Goal: Find specific page/section: Find specific page/section

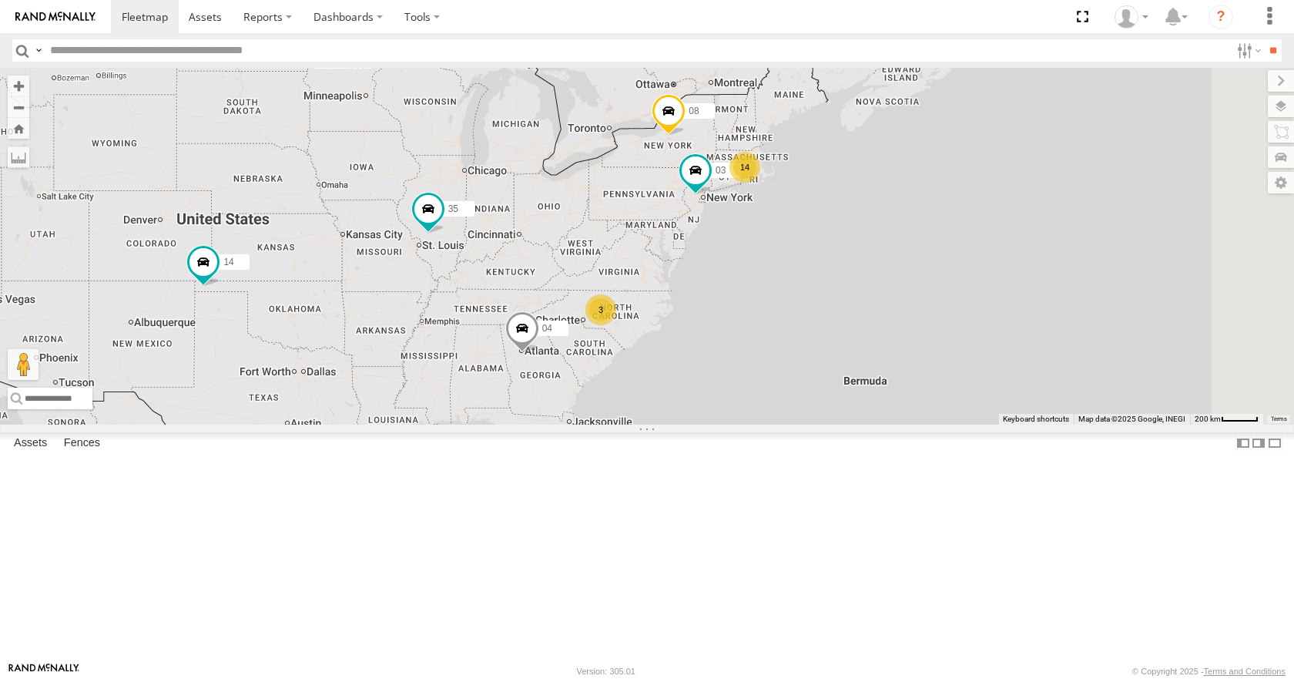
click at [824, 261] on div "14 35 14 08 04 3 03" at bounding box center [647, 246] width 1294 height 356
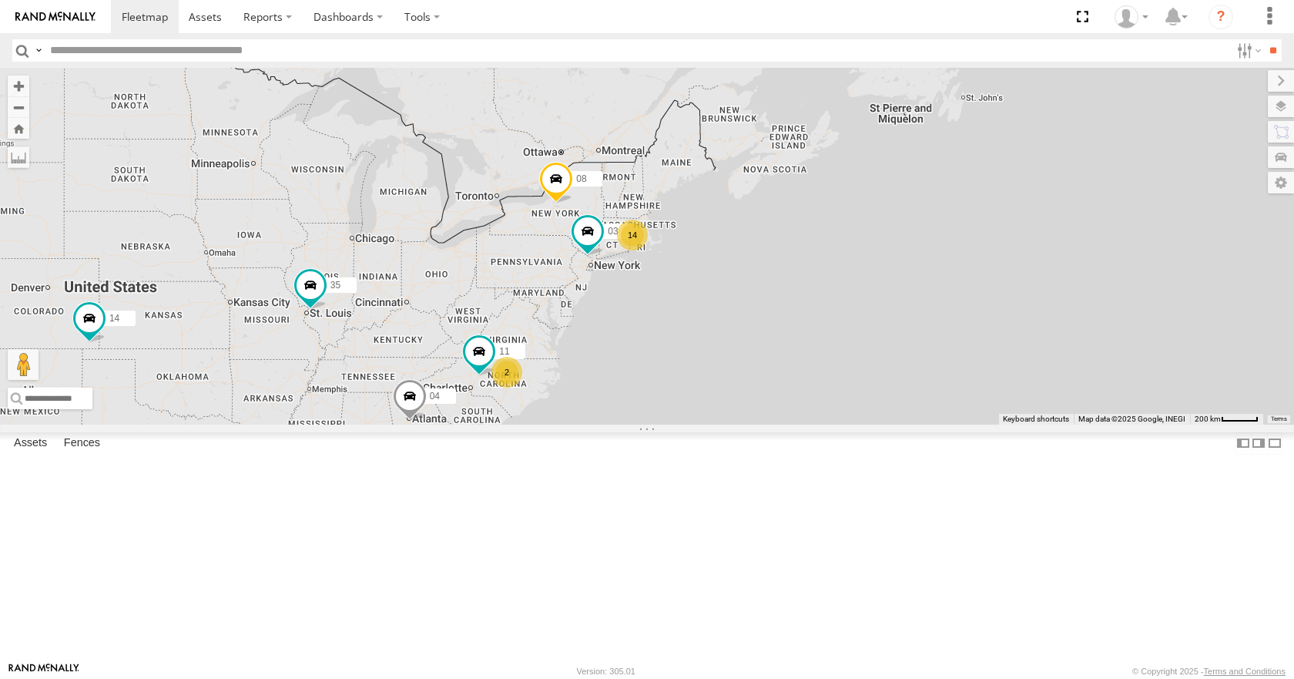
drag, startPoint x: 947, startPoint y: 328, endPoint x: 660, endPoint y: 394, distance: 294.1
click at [660, 394] on div "14 35 14 08 04 11 2 03" at bounding box center [647, 246] width 1294 height 356
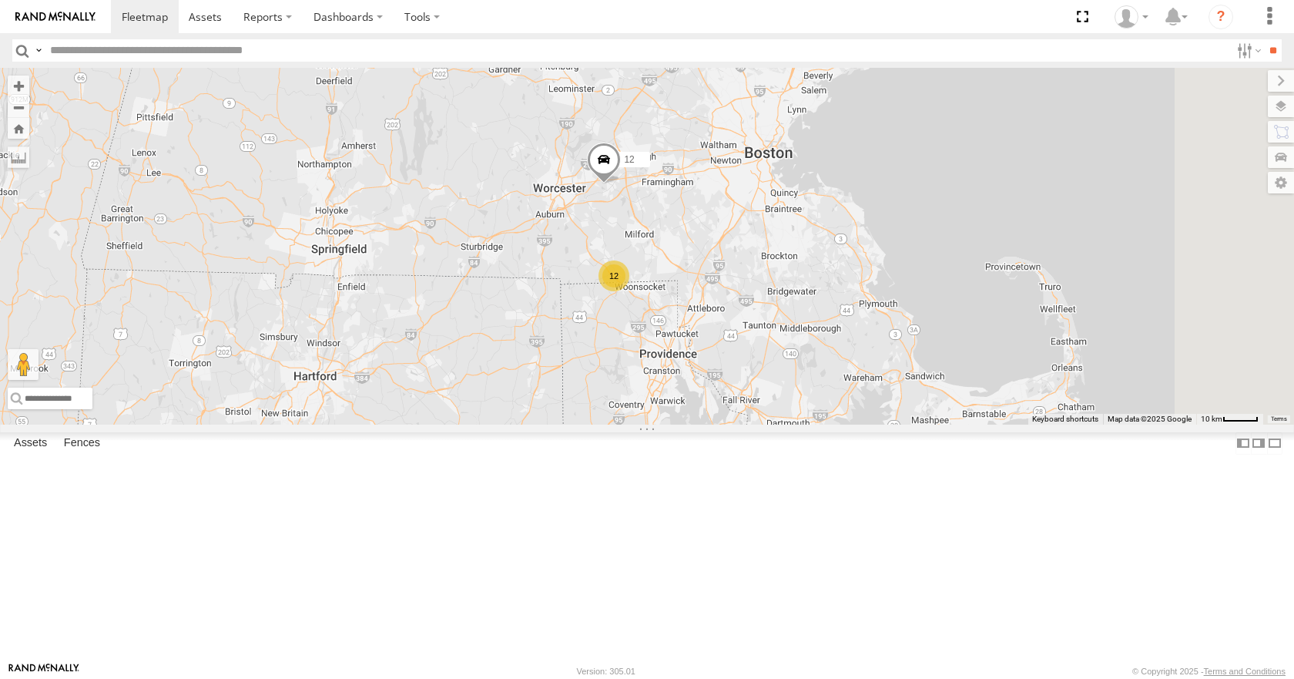
drag, startPoint x: 830, startPoint y: 263, endPoint x: 784, endPoint y: 354, distance: 102.3
click at [784, 354] on div "35 14 08 04 11 03 12 05 12" at bounding box center [647, 246] width 1294 height 356
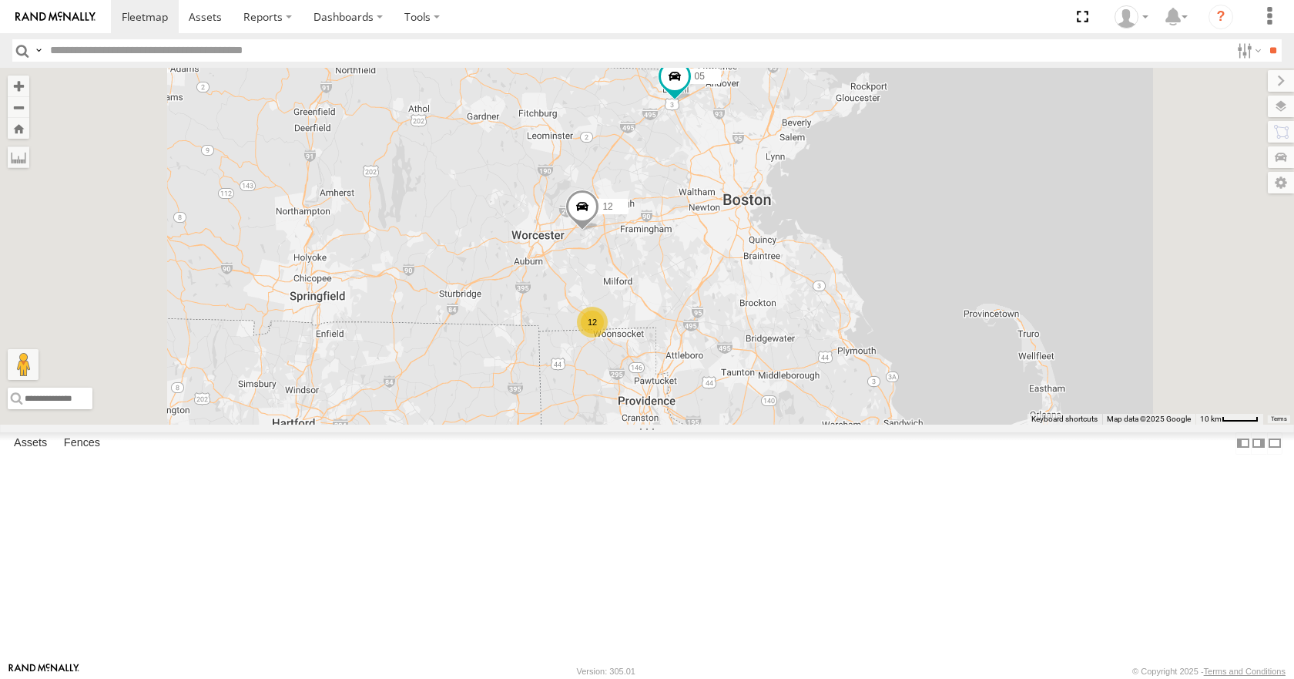
drag, startPoint x: 870, startPoint y: 314, endPoint x: 851, endPoint y: 356, distance: 45.8
click at [851, 356] on div "35 14 08 04 11 03 12 05 12" at bounding box center [647, 246] width 1294 height 356
drag, startPoint x: 864, startPoint y: 334, endPoint x: 855, endPoint y: 337, distance: 9.7
click at [855, 337] on div "35 14 08 04 11 03 12 05 12" at bounding box center [647, 246] width 1294 height 356
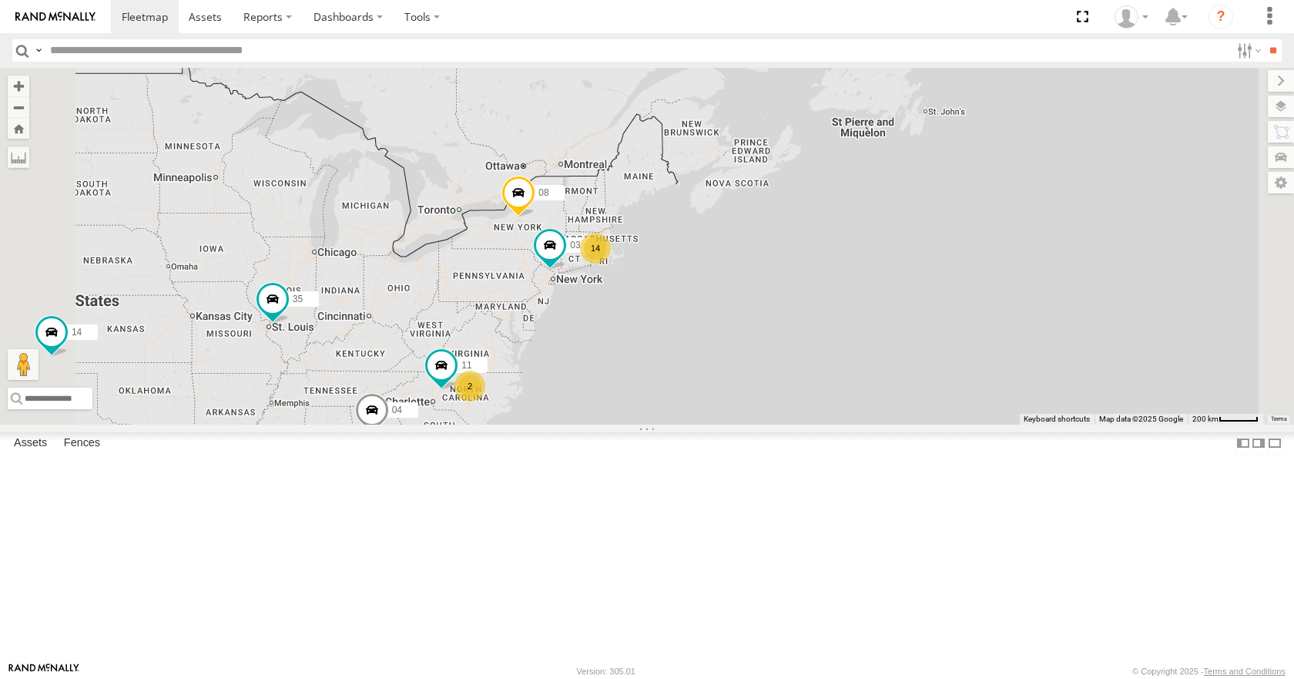
drag, startPoint x: 670, startPoint y: 474, endPoint x: 819, endPoint y: 391, distance: 170.3
click at [819, 391] on div "35 14 08 04 11 03 14 2" at bounding box center [647, 246] width 1294 height 356
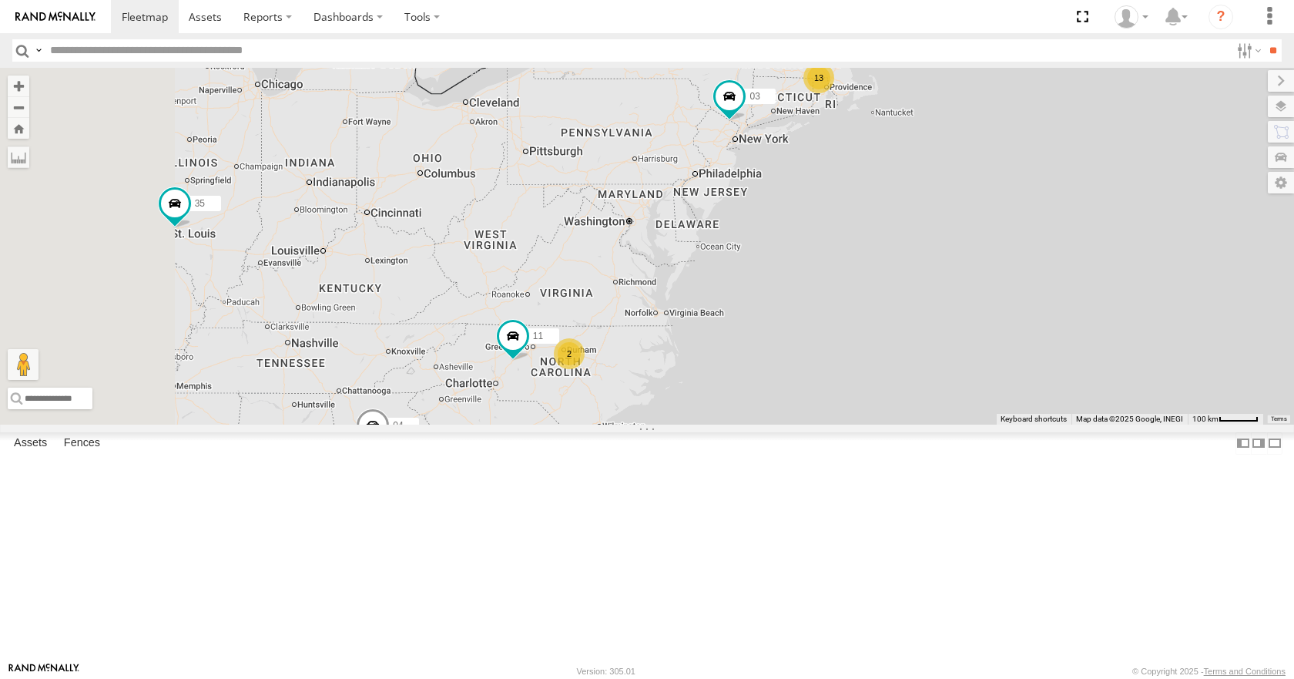
drag, startPoint x: 561, startPoint y: 568, endPoint x: 652, endPoint y: 532, distance: 96.8
click at [652, 424] on div "35 14 08 04 11 03 13 05 2" at bounding box center [647, 246] width 1294 height 356
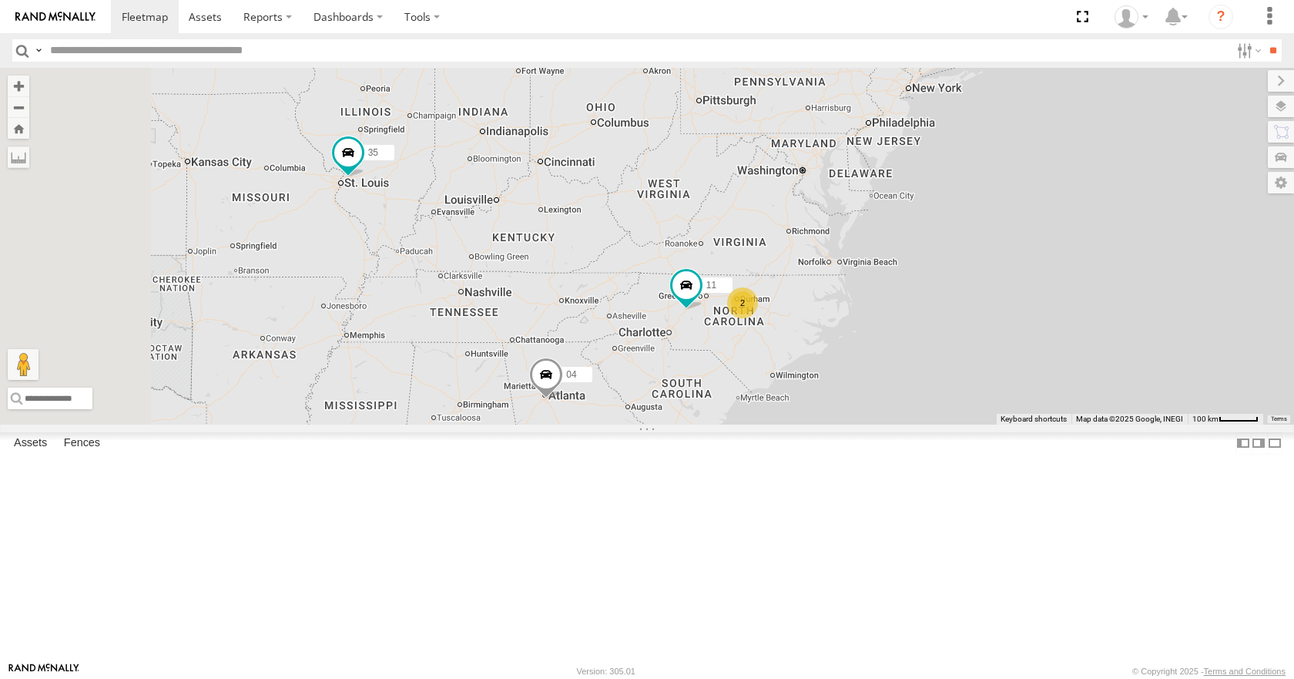
drag, startPoint x: 656, startPoint y: 528, endPoint x: 921, endPoint y: 451, distance: 275.9
click at [921, 424] on div "35 14 08 04 11 03 13 05 2" at bounding box center [647, 246] width 1294 height 356
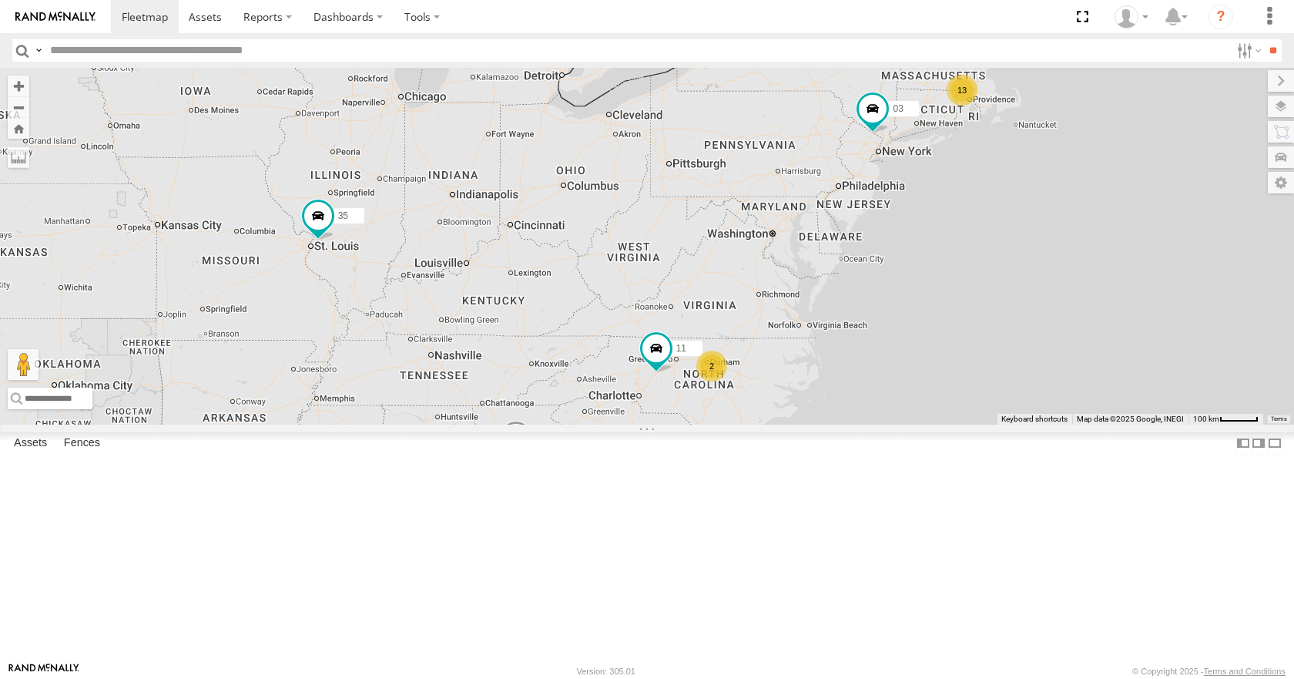
drag, startPoint x: 847, startPoint y: 323, endPoint x: 729, endPoint y: 411, distance: 146.5
click at [729, 411] on div "35 14 08 04 11 03 13 05 2" at bounding box center [647, 246] width 1294 height 356
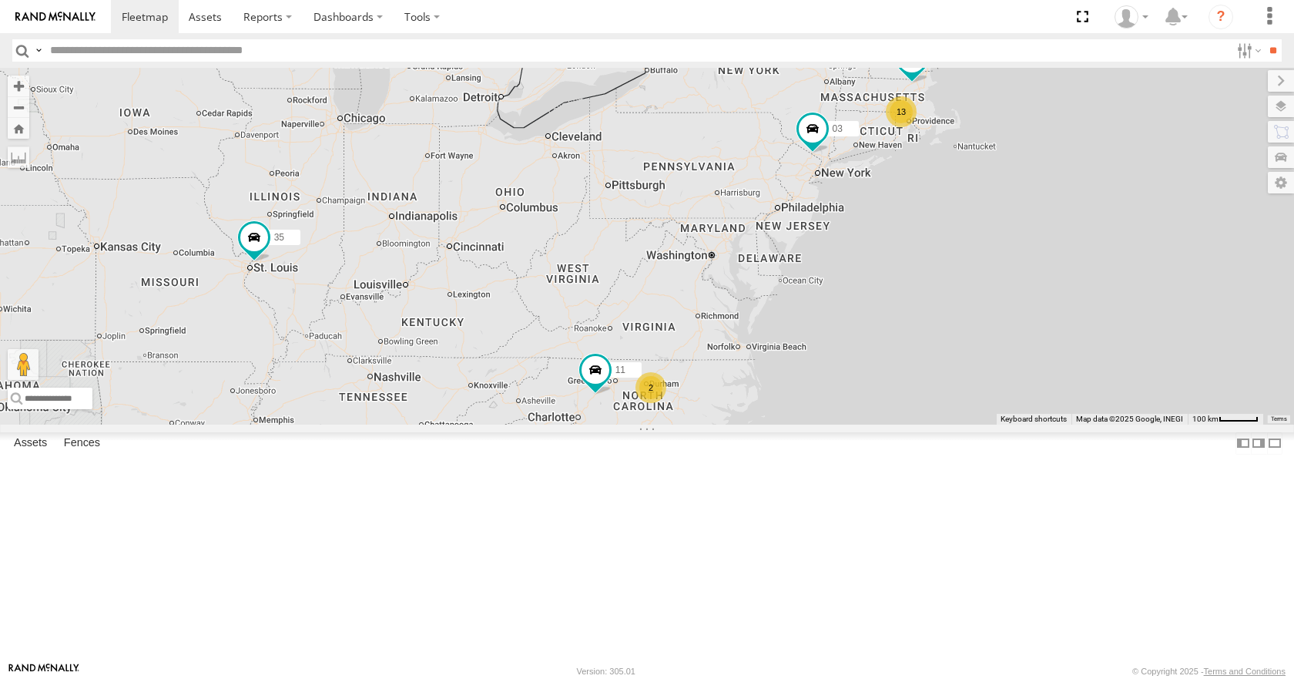
drag, startPoint x: 910, startPoint y: 267, endPoint x: 843, endPoint y: 291, distance: 70.4
click at [843, 291] on div "35 08 05 04 11 03 13 2" at bounding box center [647, 246] width 1294 height 356
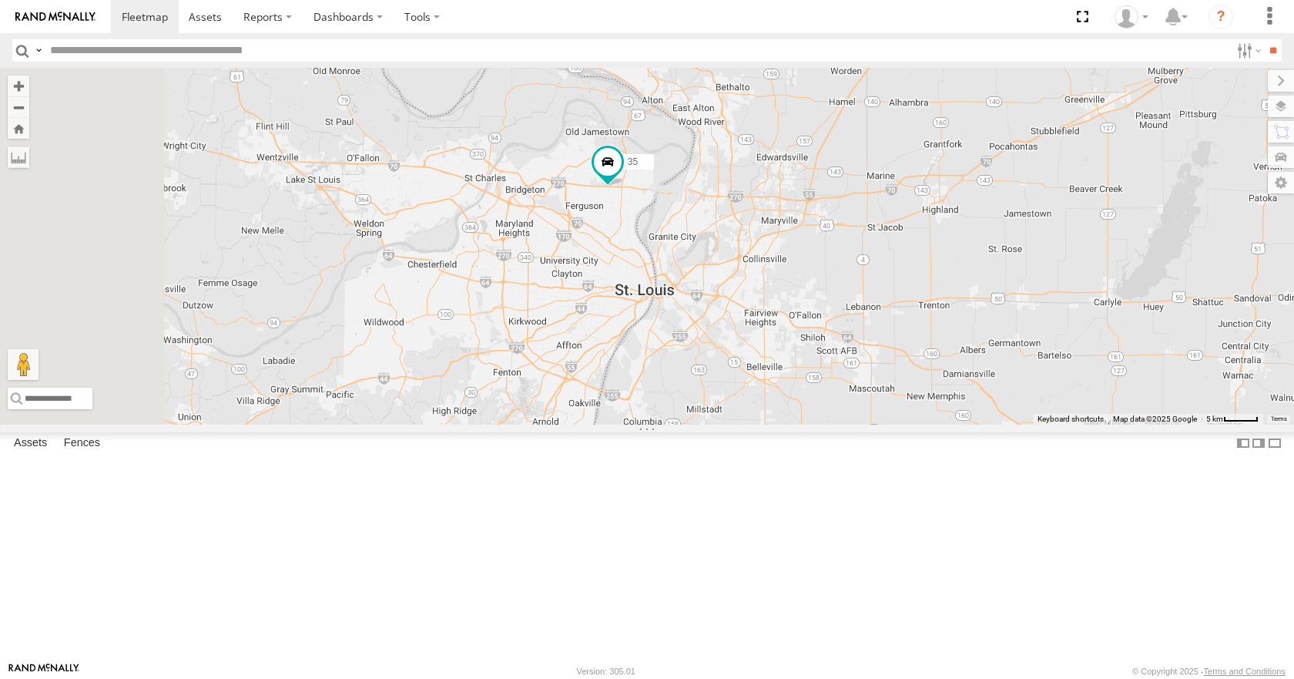
drag, startPoint x: 724, startPoint y: 307, endPoint x: 786, endPoint y: 377, distance: 93.3
click at [786, 377] on div "35 14 08 05 04 11 03" at bounding box center [647, 246] width 1294 height 356
